Goal: Information Seeking & Learning: Learn about a topic

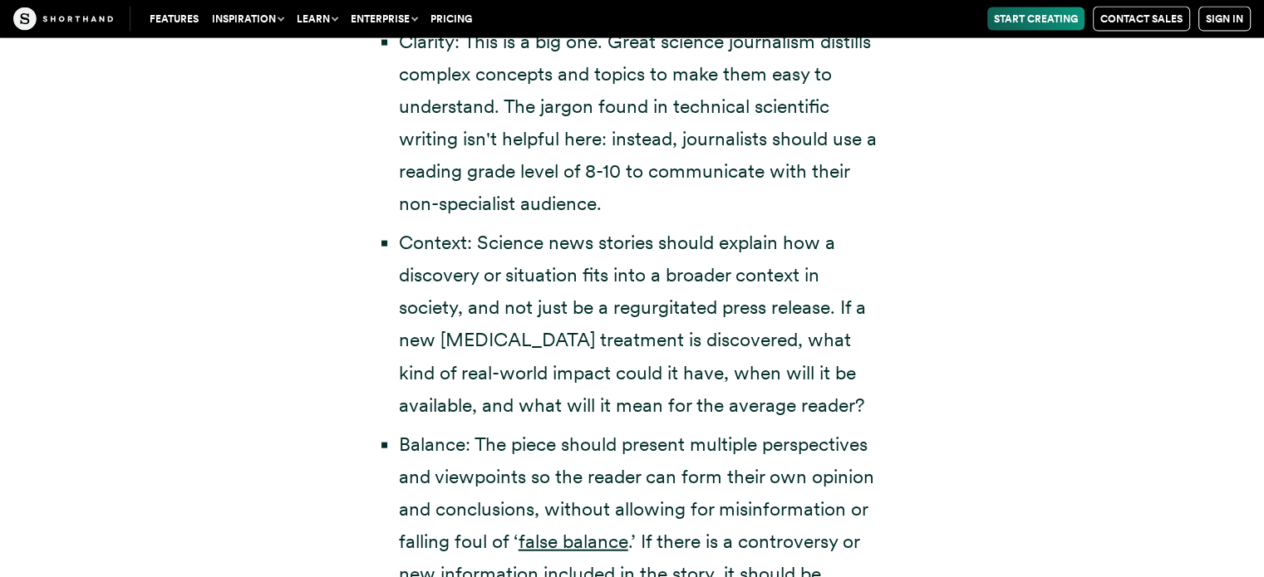
scroll to position [3708, 0]
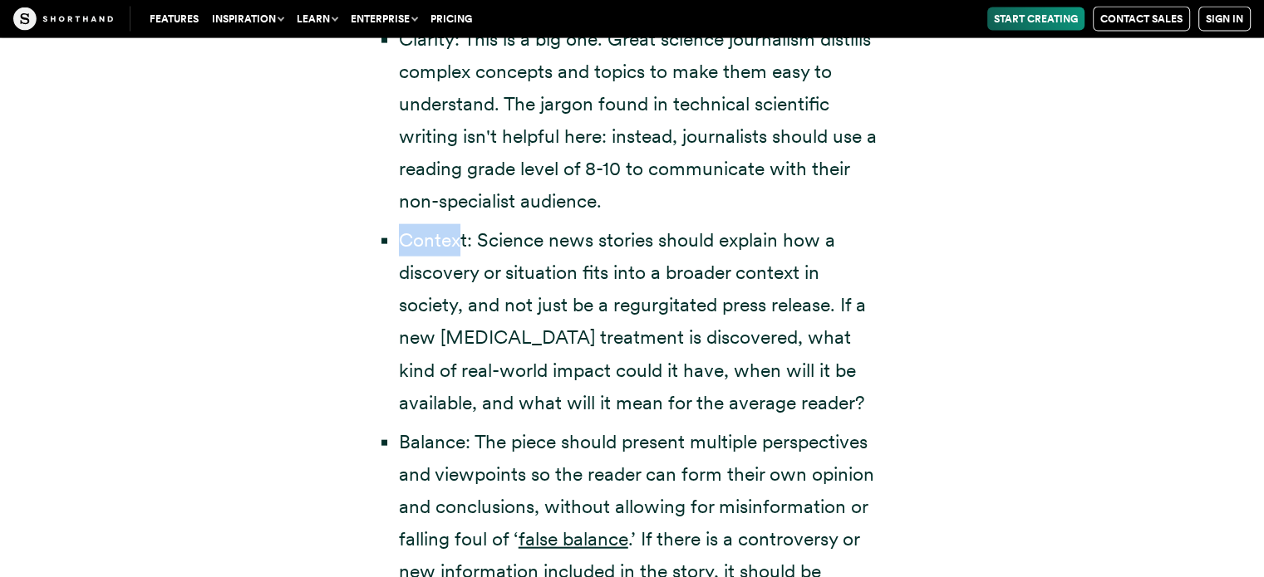
drag, startPoint x: 398, startPoint y: 206, endPoint x: 460, endPoint y: 215, distance: 63.0
click at [460, 224] on li "Context: Science news stories should explain how a discovery or situation fits …" at bounding box center [640, 321] width 483 height 195
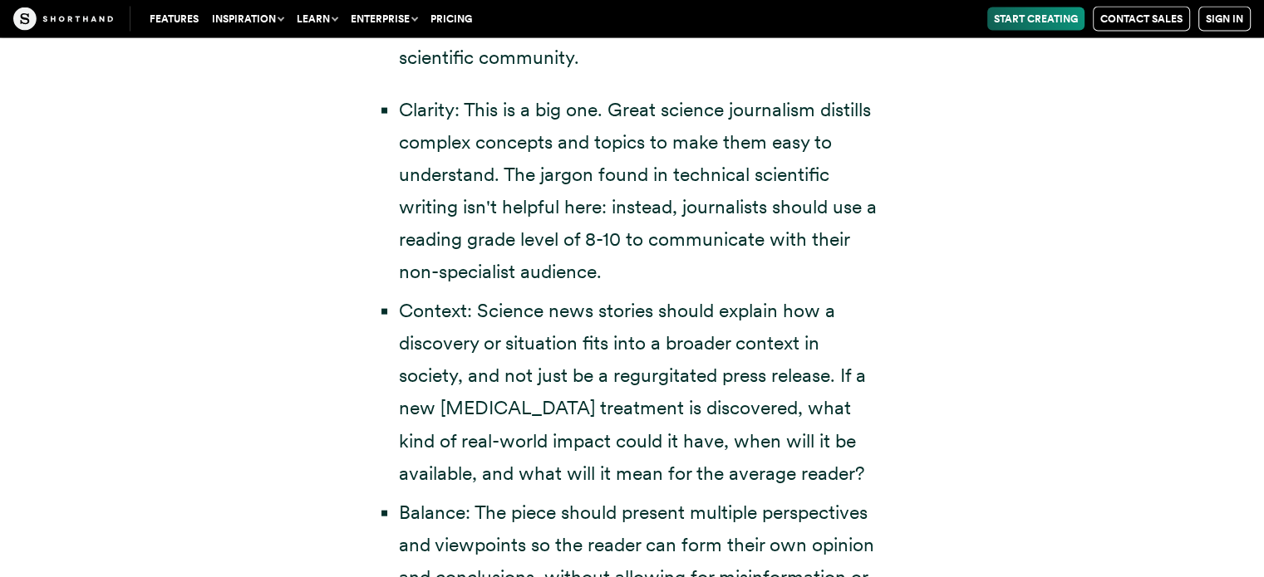
scroll to position [3638, 0]
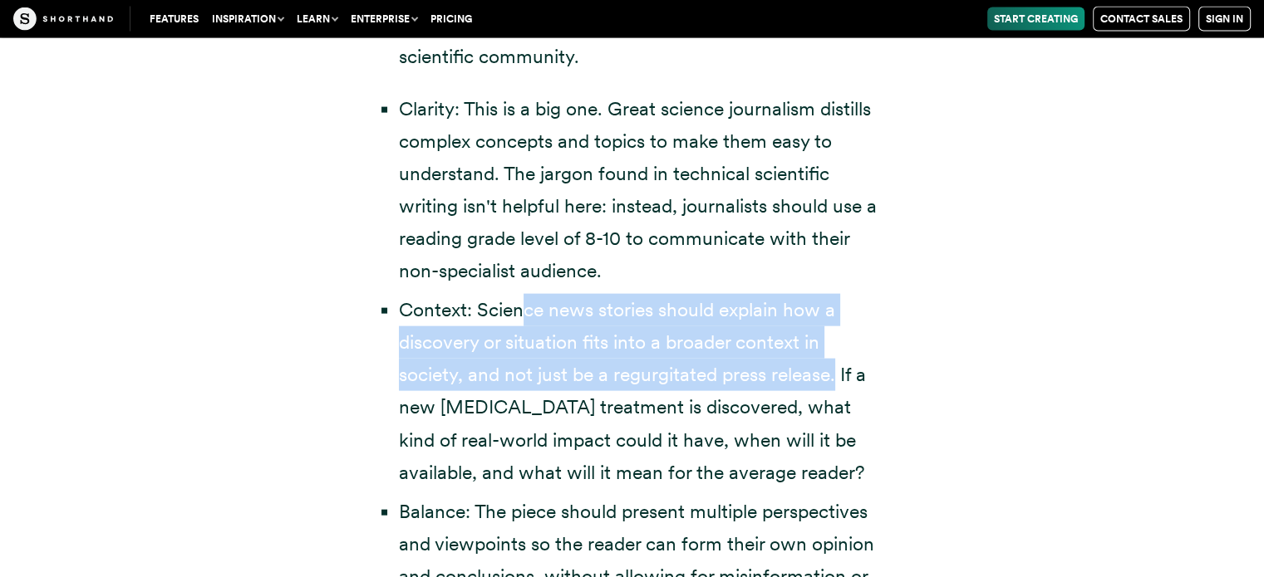
drag, startPoint x: 523, startPoint y: 278, endPoint x: 839, endPoint y: 339, distance: 321.5
click at [839, 339] on li "Context: Science news stories should explain how a discovery or situation fits …" at bounding box center [640, 391] width 483 height 195
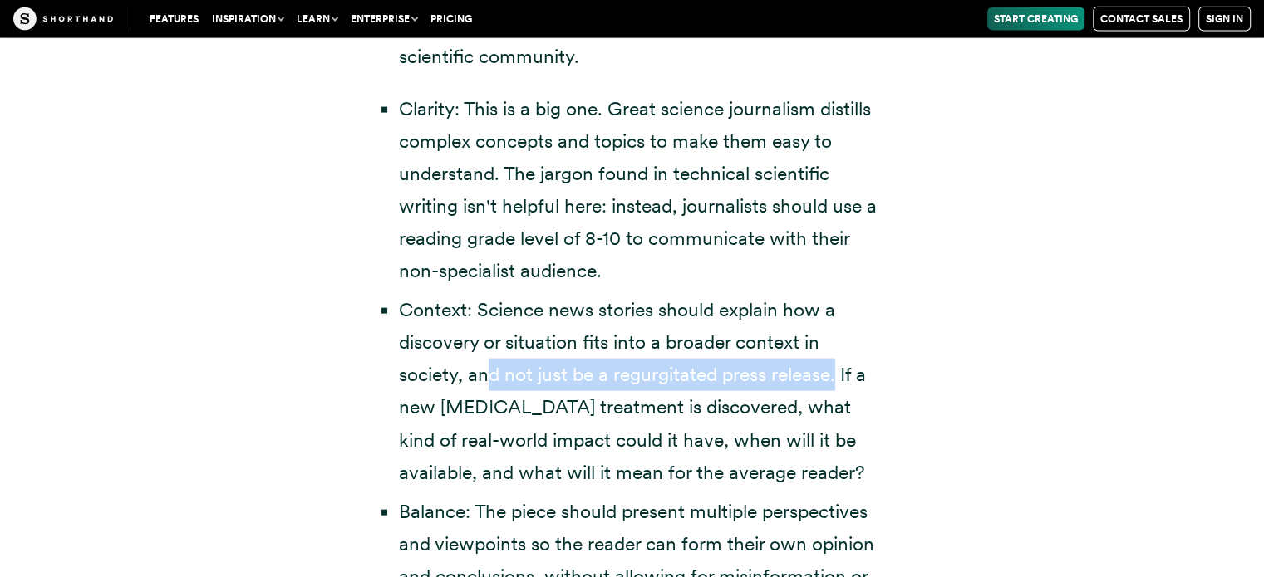
drag, startPoint x: 488, startPoint y: 348, endPoint x: 837, endPoint y: 335, distance: 349.2
click at [837, 335] on li "Context: Science news stories should explain how a discovery or situation fits …" at bounding box center [640, 391] width 483 height 195
